Goal: Transaction & Acquisition: Purchase product/service

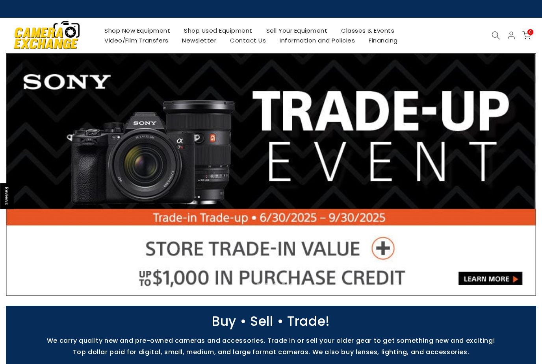
click at [153, 30] on link "Shop New Equipment" at bounding box center [138, 31] width 80 height 10
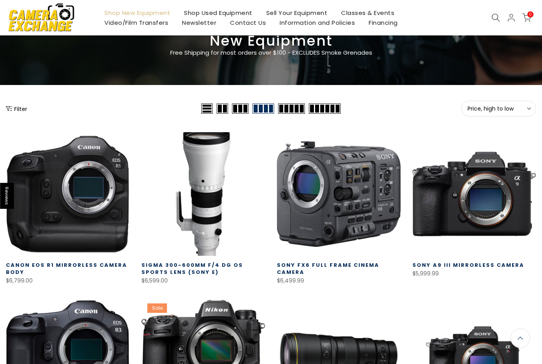
scroll to position [46, 0]
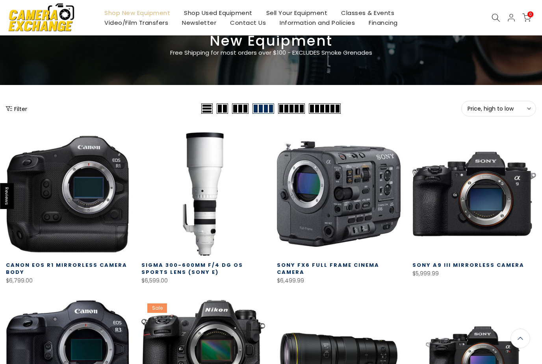
click at [18, 111] on button "Filter" at bounding box center [16, 109] width 21 height 8
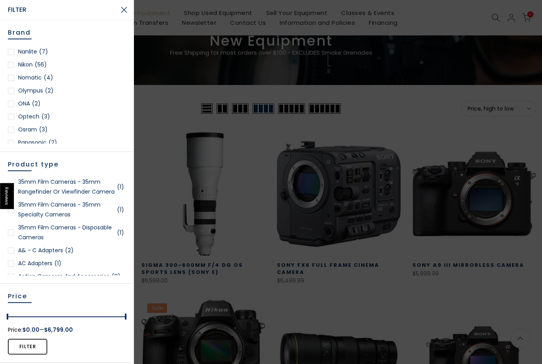
scroll to position [741, 0]
click at [11, 62] on div at bounding box center [11, 63] width 6 height 6
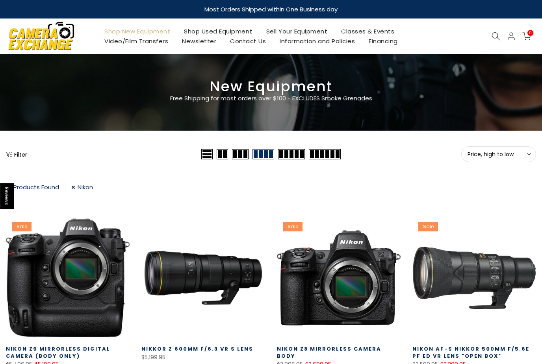
click at [495, 35] on icon at bounding box center [496, 36] width 9 height 9
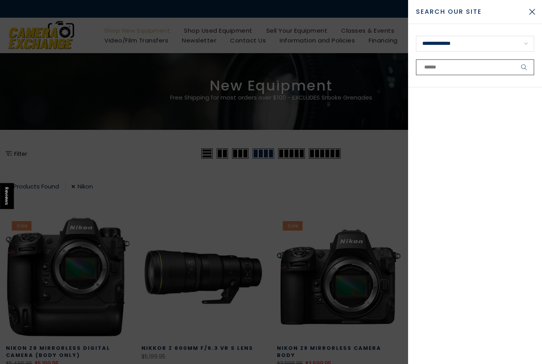
click at [445, 68] on input "text" at bounding box center [475, 67] width 118 height 16
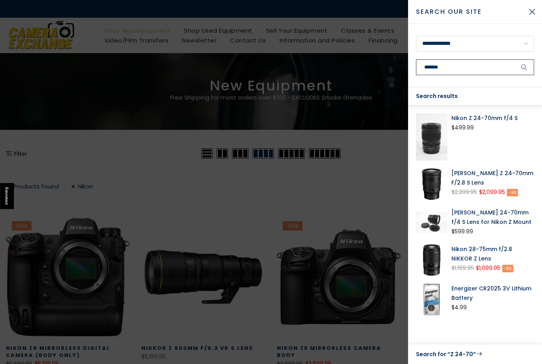
type input "*******"
click at [475, 178] on link "Nikon Nikkor Z 24-70mm F/2.8 S Lens" at bounding box center [493, 178] width 83 height 19
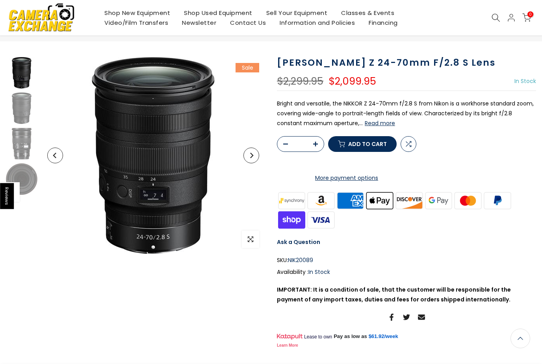
scroll to position [18, 0]
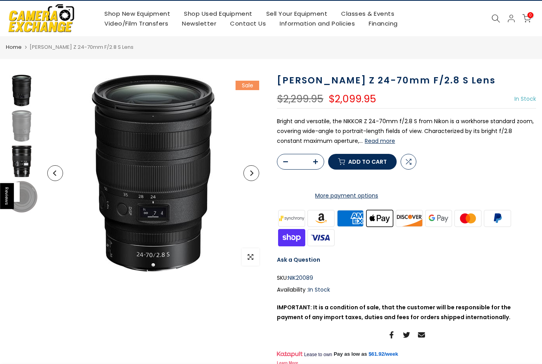
click at [21, 160] on img at bounding box center [22, 162] width 32 height 32
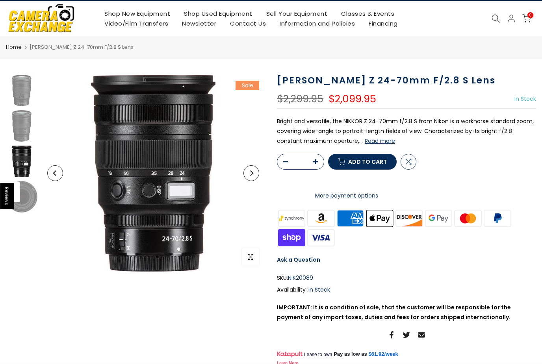
scroll to position [0, 0]
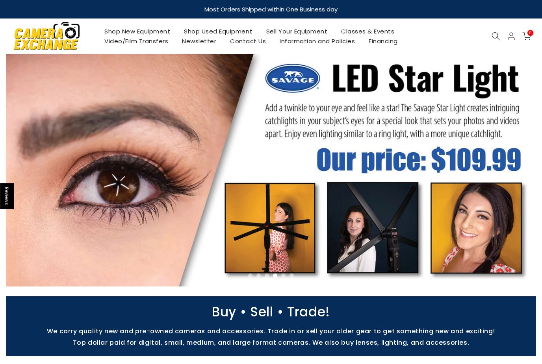
click at [244, 42] on link "Contact Us" at bounding box center [248, 41] width 50 height 10
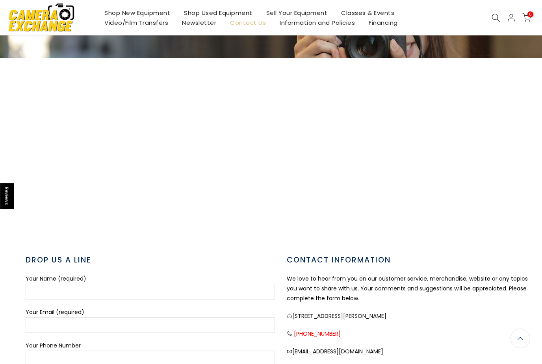
scroll to position [77, 0]
